Goal: Obtain resource: Obtain resource

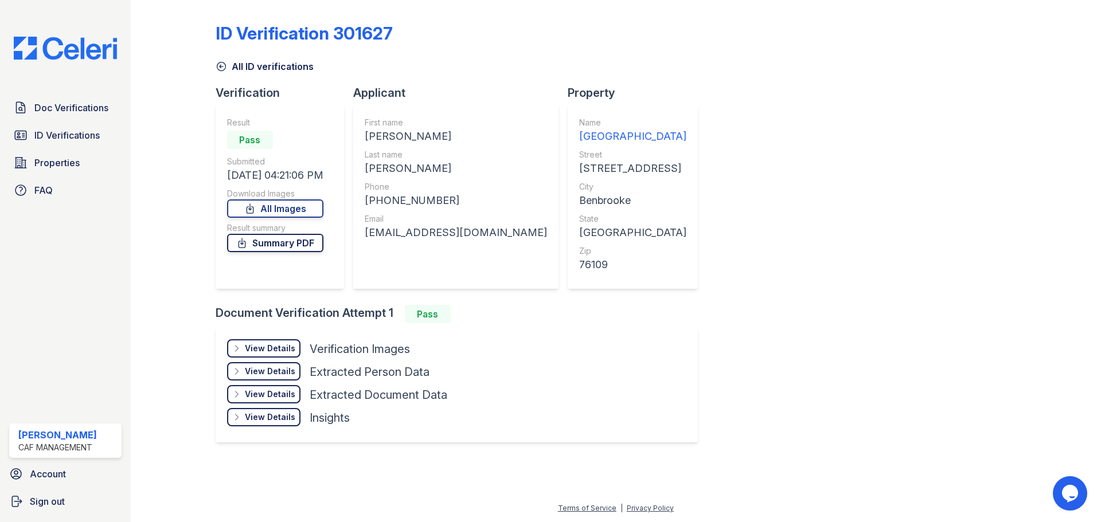
click at [285, 242] on link "Summary PDF" at bounding box center [275, 243] width 96 height 18
click at [83, 111] on span "Doc Verifications" at bounding box center [71, 108] width 74 height 14
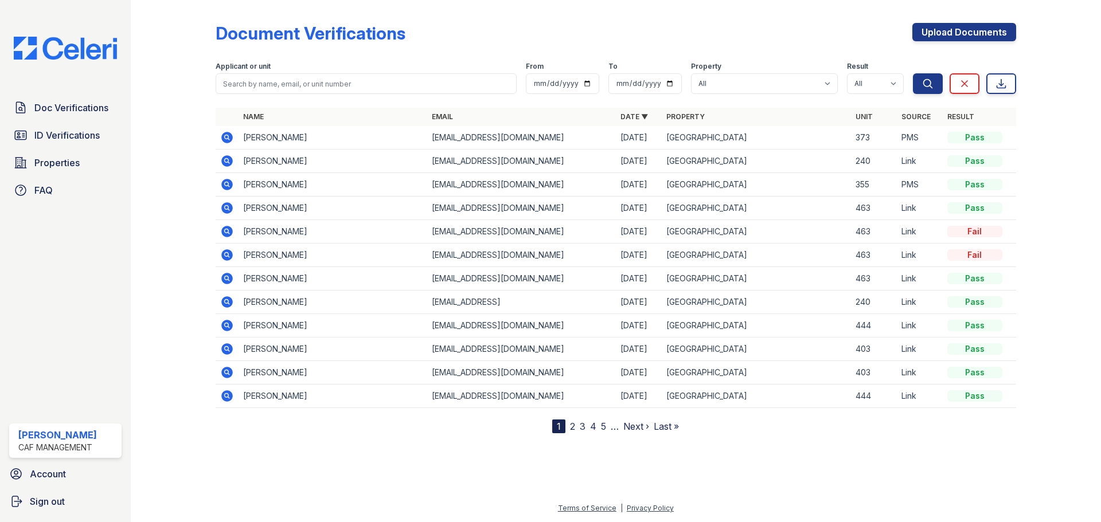
click at [226, 136] on icon at bounding box center [226, 136] width 3 height 3
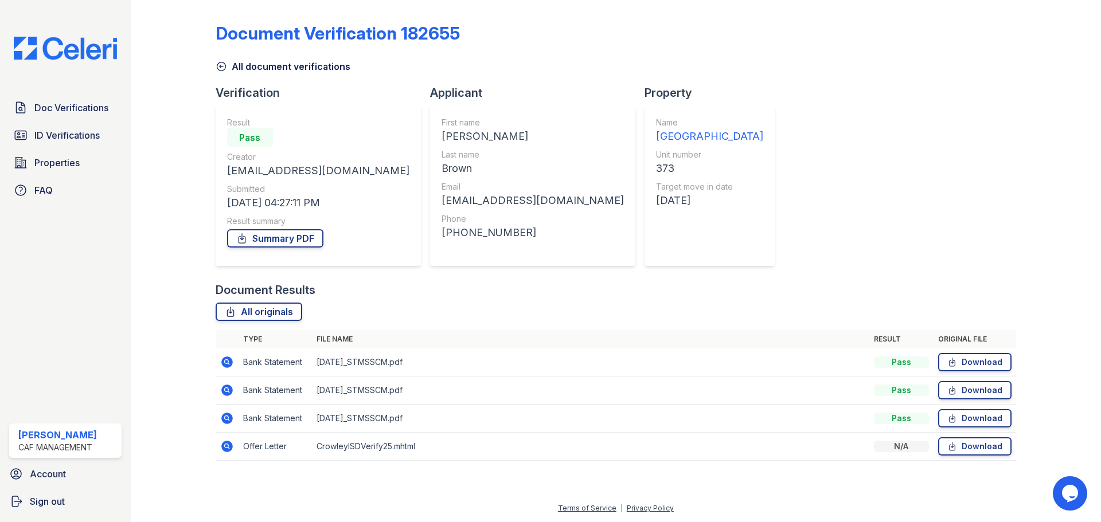
click at [225, 416] on icon at bounding box center [227, 419] width 14 height 14
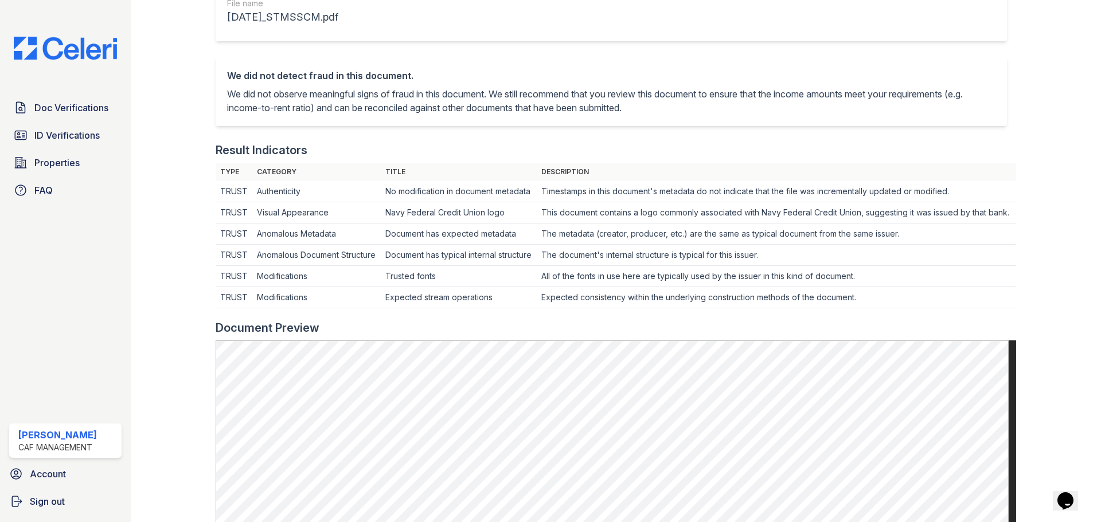
scroll to position [344, 0]
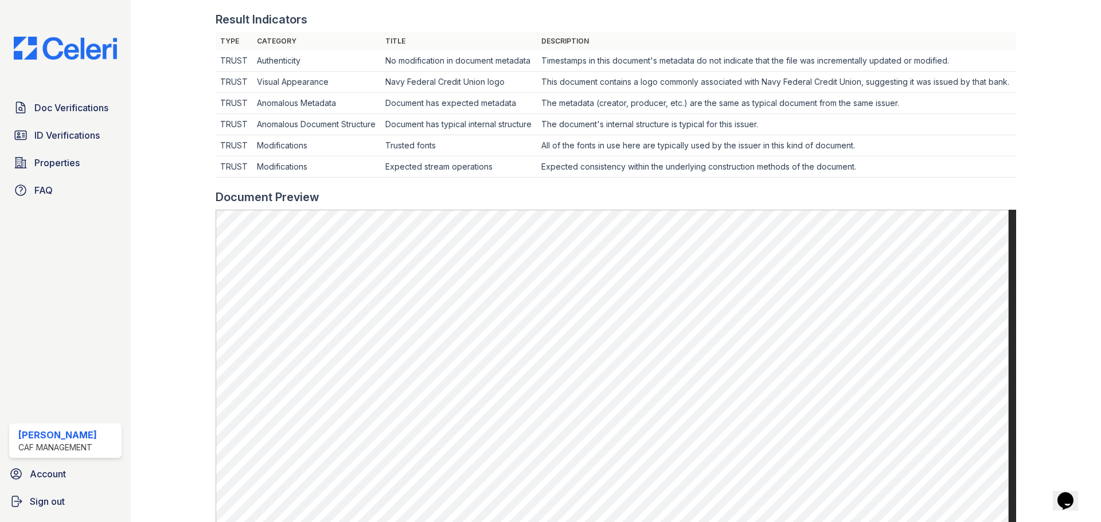
click at [102, 248] on div "Doc Verifications ID Verifications Properties FAQ Elda Torres CAF Management Ac…" at bounding box center [65, 261] width 131 height 522
click at [171, 228] on div at bounding box center [182, 196] width 67 height 1072
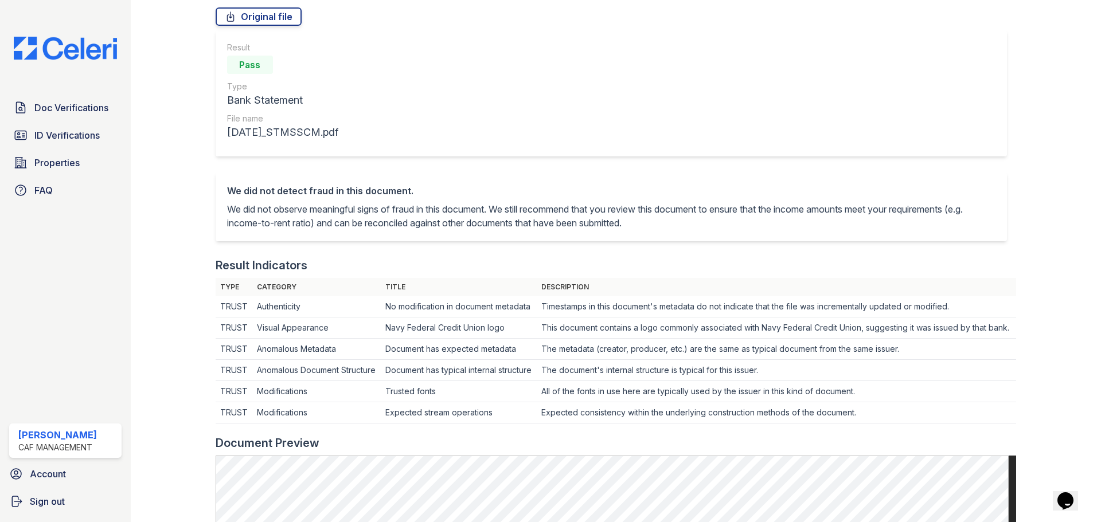
scroll to position [0, 0]
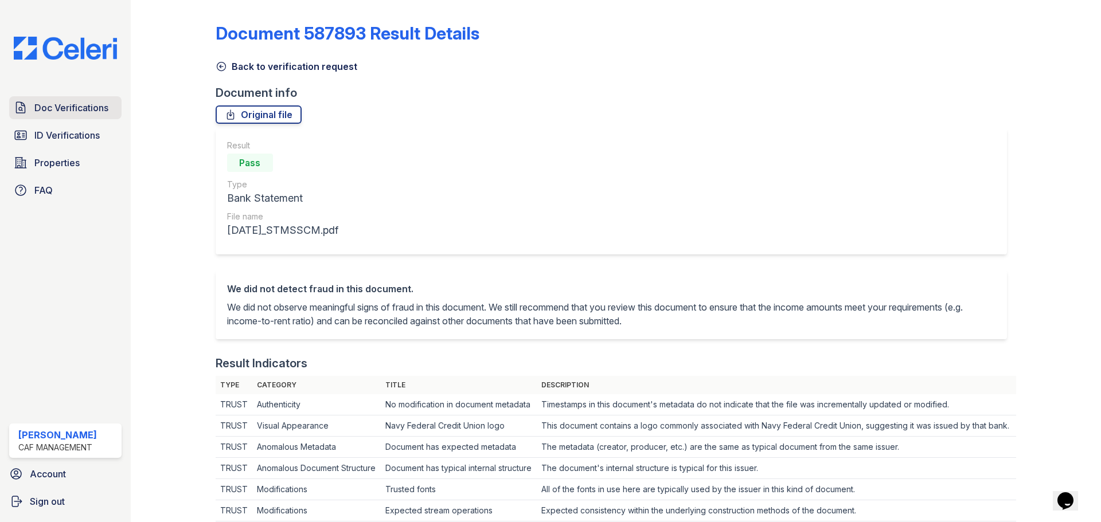
click at [63, 103] on span "Doc Verifications" at bounding box center [71, 108] width 74 height 14
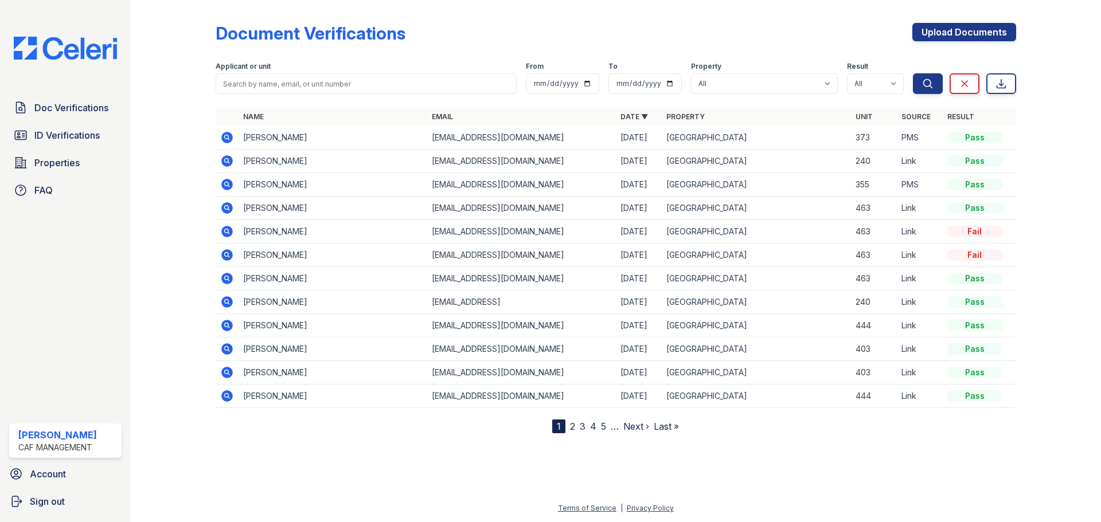
click at [226, 136] on icon at bounding box center [226, 136] width 3 height 3
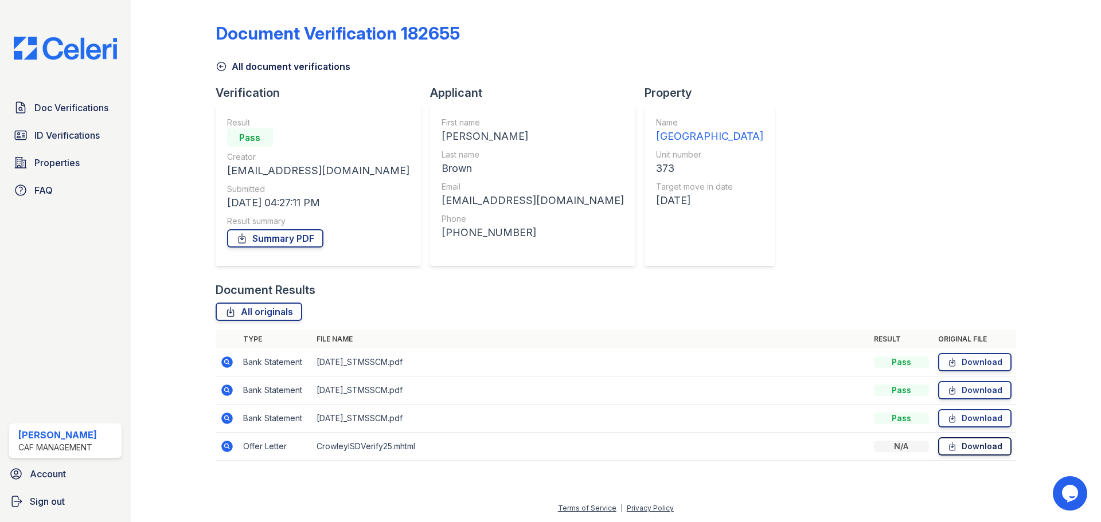
click at [957, 443] on icon at bounding box center [952, 446] width 10 height 11
click at [985, 449] on link "Download" at bounding box center [974, 447] width 73 height 18
click at [227, 445] on icon at bounding box center [226, 445] width 3 height 3
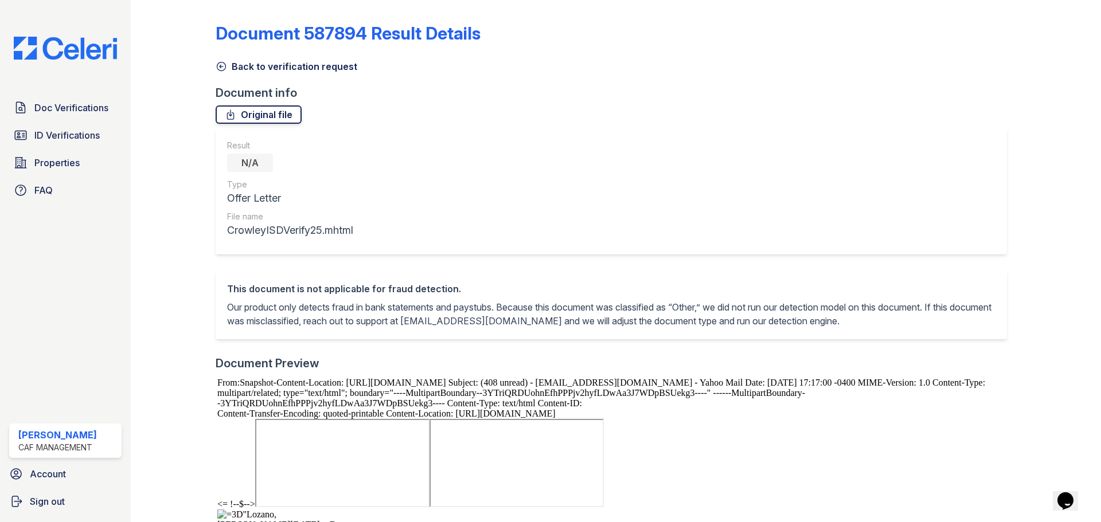
click at [255, 112] on link "Original file" at bounding box center [259, 115] width 86 height 18
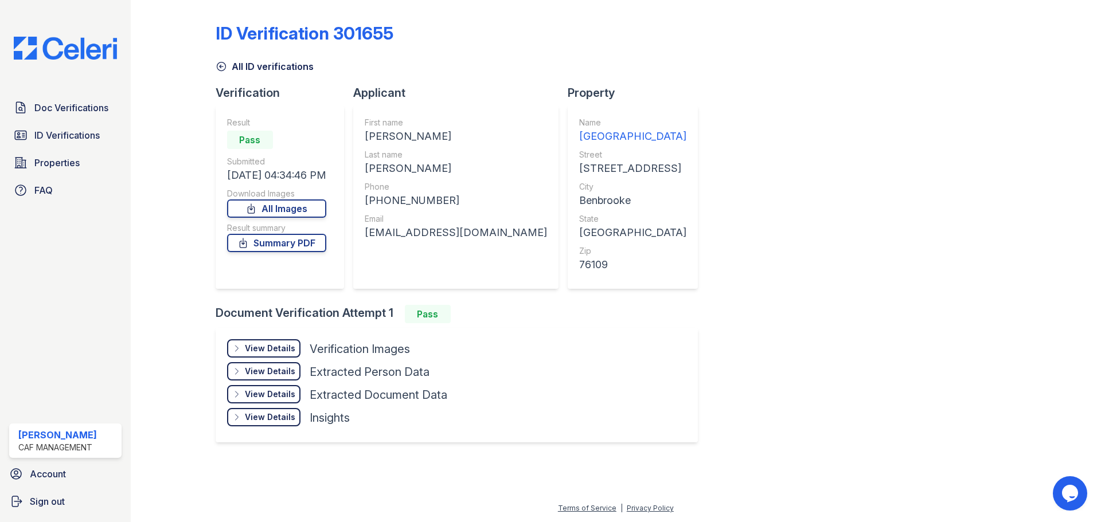
drag, startPoint x: 370, startPoint y: 134, endPoint x: 456, endPoint y: 133, distance: 86.0
click at [467, 133] on div "[PERSON_NAME]" at bounding box center [456, 136] width 182 height 16
copy div "[PERSON_NAME]"
click at [366, 166] on div "First name [PERSON_NAME] Last name [PERSON_NAME] Phone [PHONE_NUMBER] Email [EM…" at bounding box center [455, 198] width 205 height 184
drag, startPoint x: 370, startPoint y: 166, endPoint x: 469, endPoint y: 165, distance: 99.2
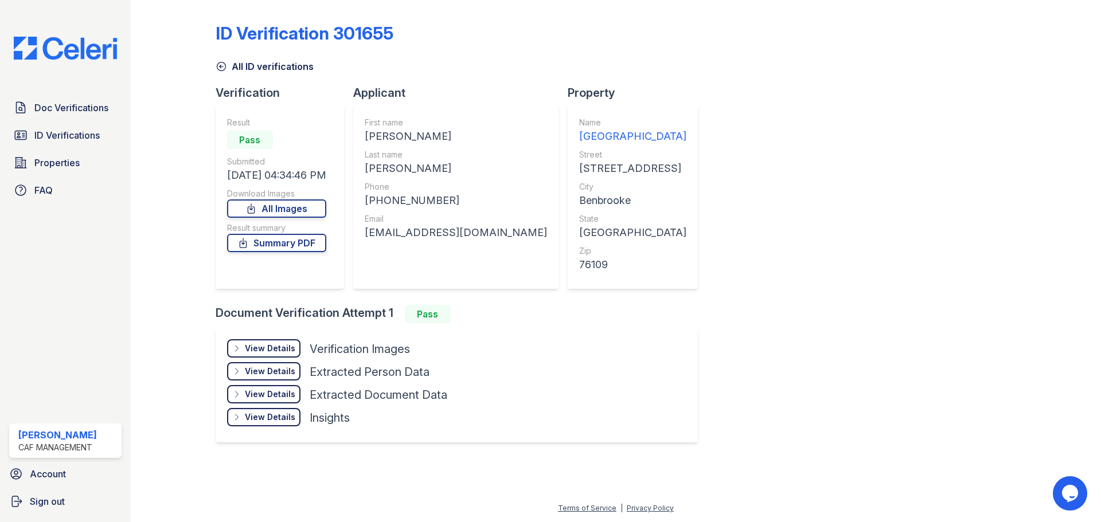
click at [469, 165] on div "[PERSON_NAME]" at bounding box center [456, 169] width 182 height 16
copy div "[PERSON_NAME]"
click at [461, 270] on div "First name [PERSON_NAME] Last name [PERSON_NAME] Phone [PHONE_NUMBER] Email [EM…" at bounding box center [456, 197] width 182 height 161
drag, startPoint x: 380, startPoint y: 198, endPoint x: 442, endPoint y: 206, distance: 63.0
click at [442, 206] on div "[PHONE_NUMBER]" at bounding box center [456, 201] width 182 height 16
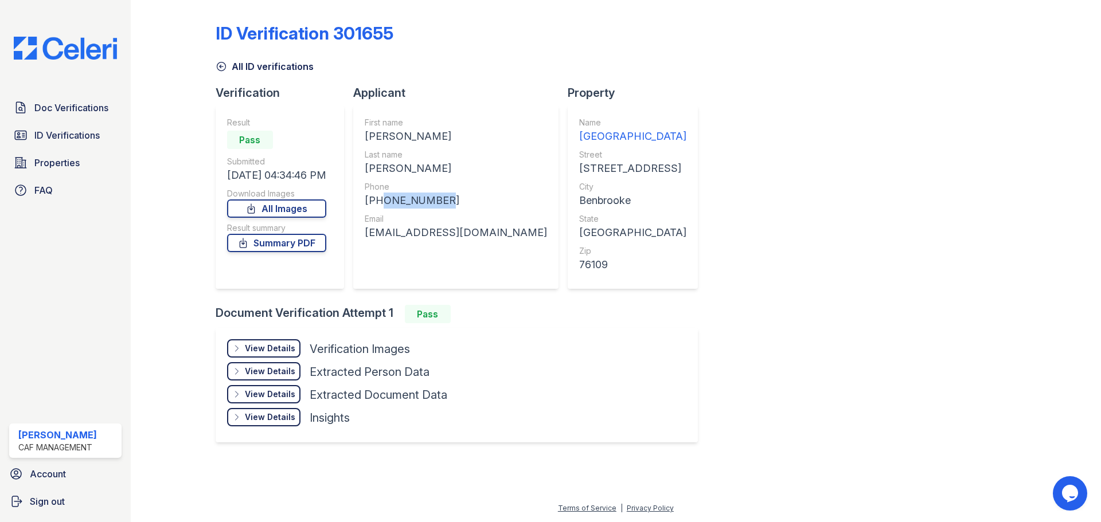
copy div "6828478128"
click at [452, 252] on div "First name [PERSON_NAME] Last name [PERSON_NAME] Phone [PHONE_NUMBER] Email [EM…" at bounding box center [456, 197] width 182 height 161
drag, startPoint x: 371, startPoint y: 230, endPoint x: 510, endPoint y: 229, distance: 139.4
click at [510, 229] on div "First name [PERSON_NAME] Last name [PERSON_NAME] Phone [PHONE_NUMBER] Email [EM…" at bounding box center [455, 198] width 205 height 184
copy div "[EMAIL_ADDRESS][DOMAIN_NAME]"
